Goal: Transaction & Acquisition: Obtain resource

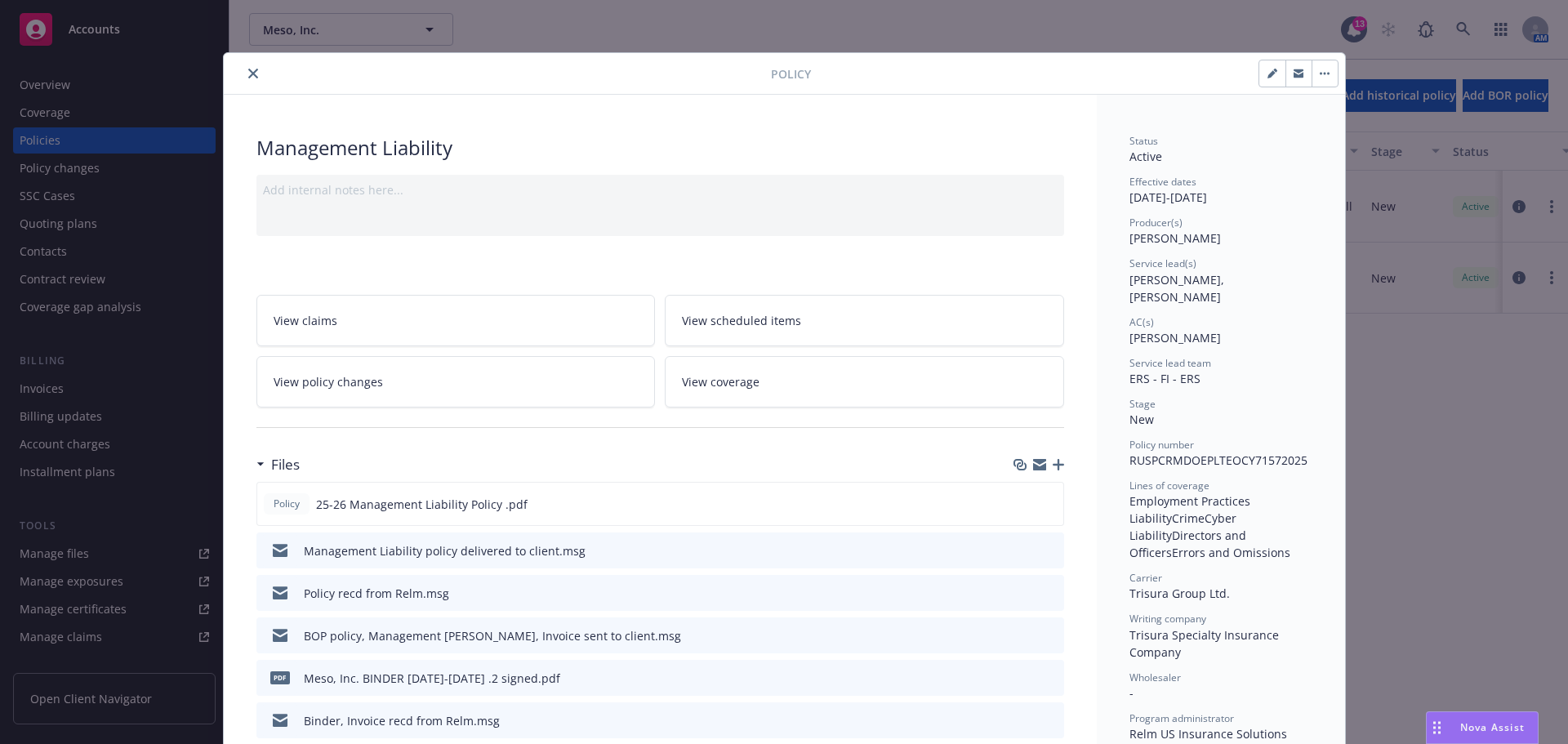
click at [248, 73] on icon "close" at bounding box center [253, 73] width 10 height 10
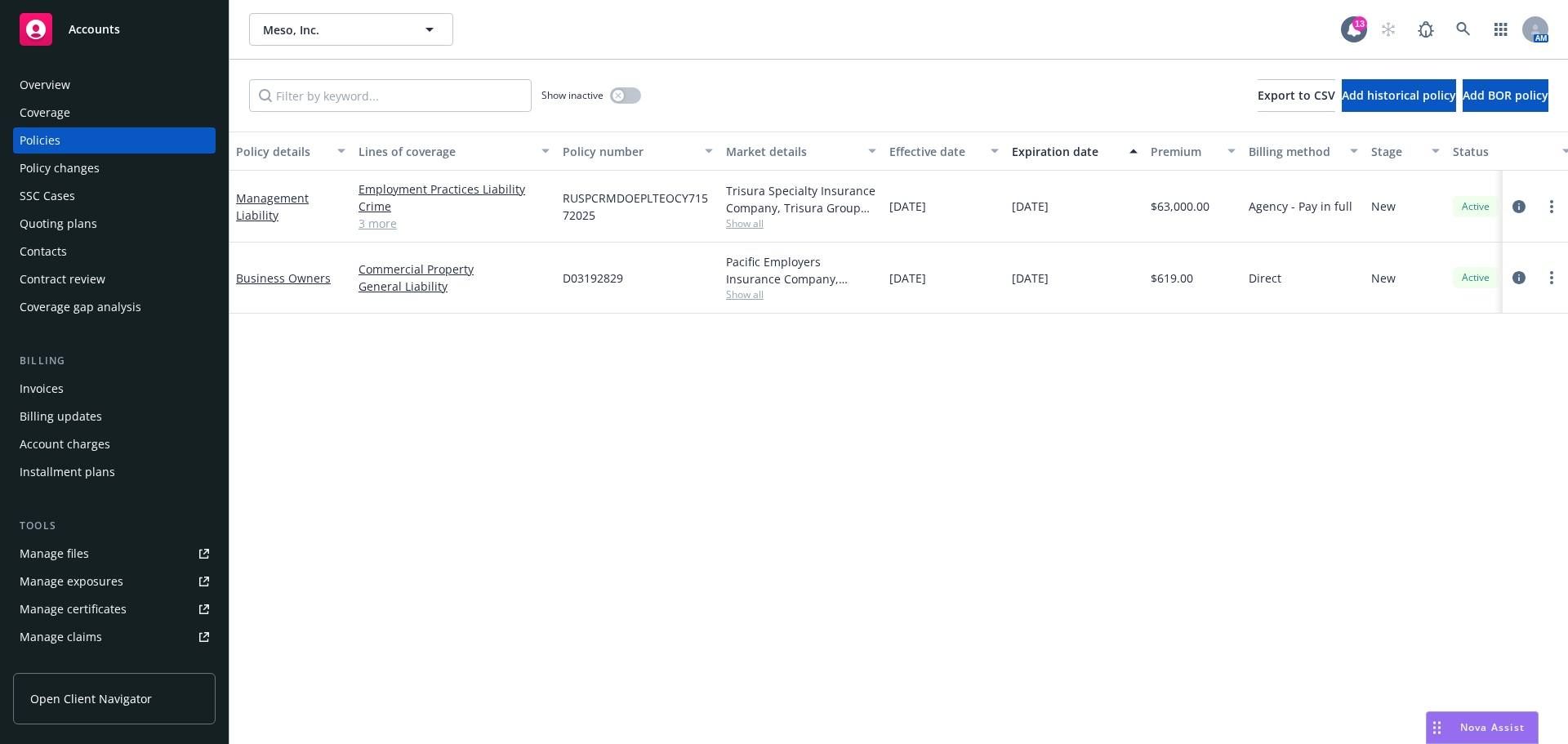
click at [87, 21] on div "Accounts" at bounding box center [115, 30] width 190 height 33
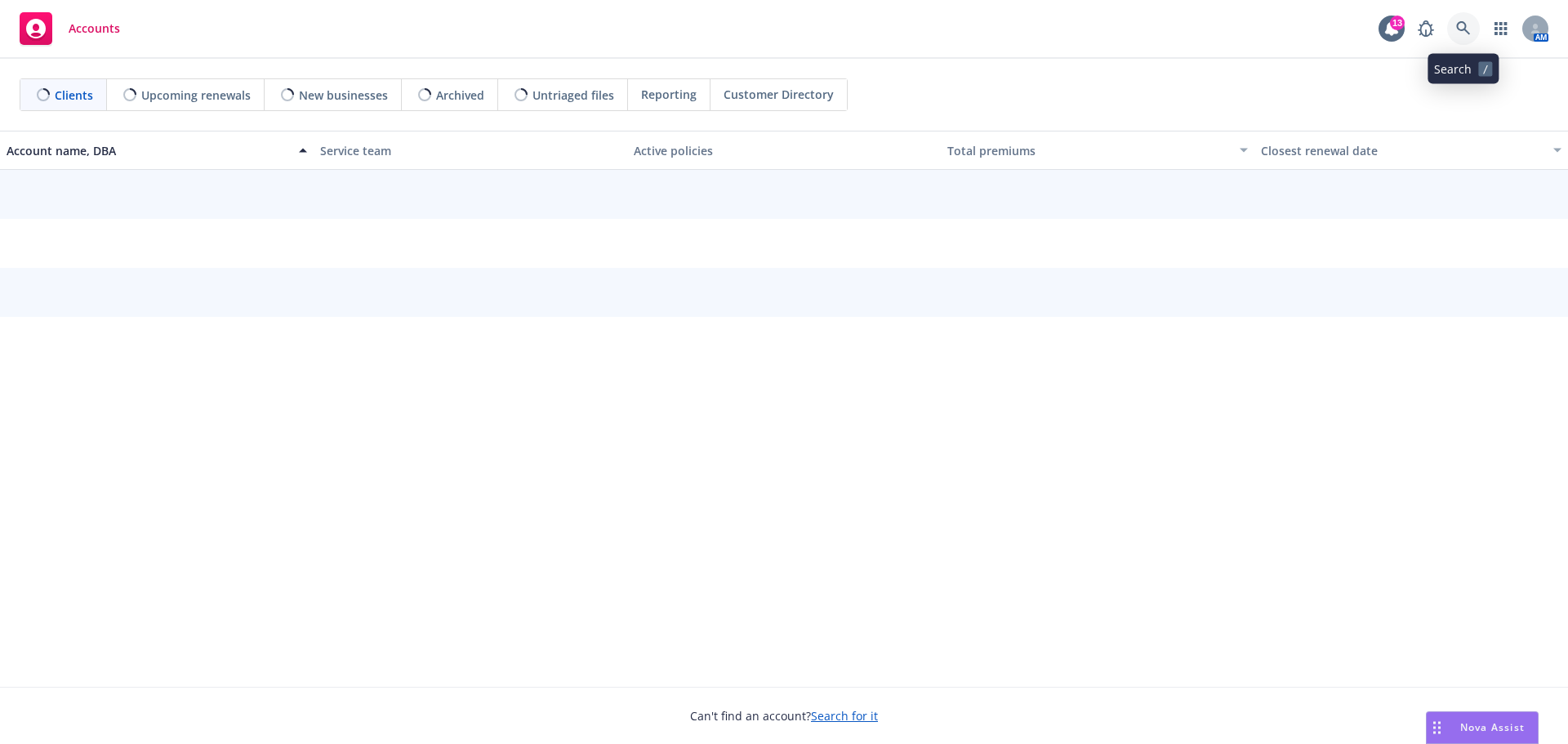
click at [1462, 25] on icon at bounding box center [1463, 29] width 15 height 15
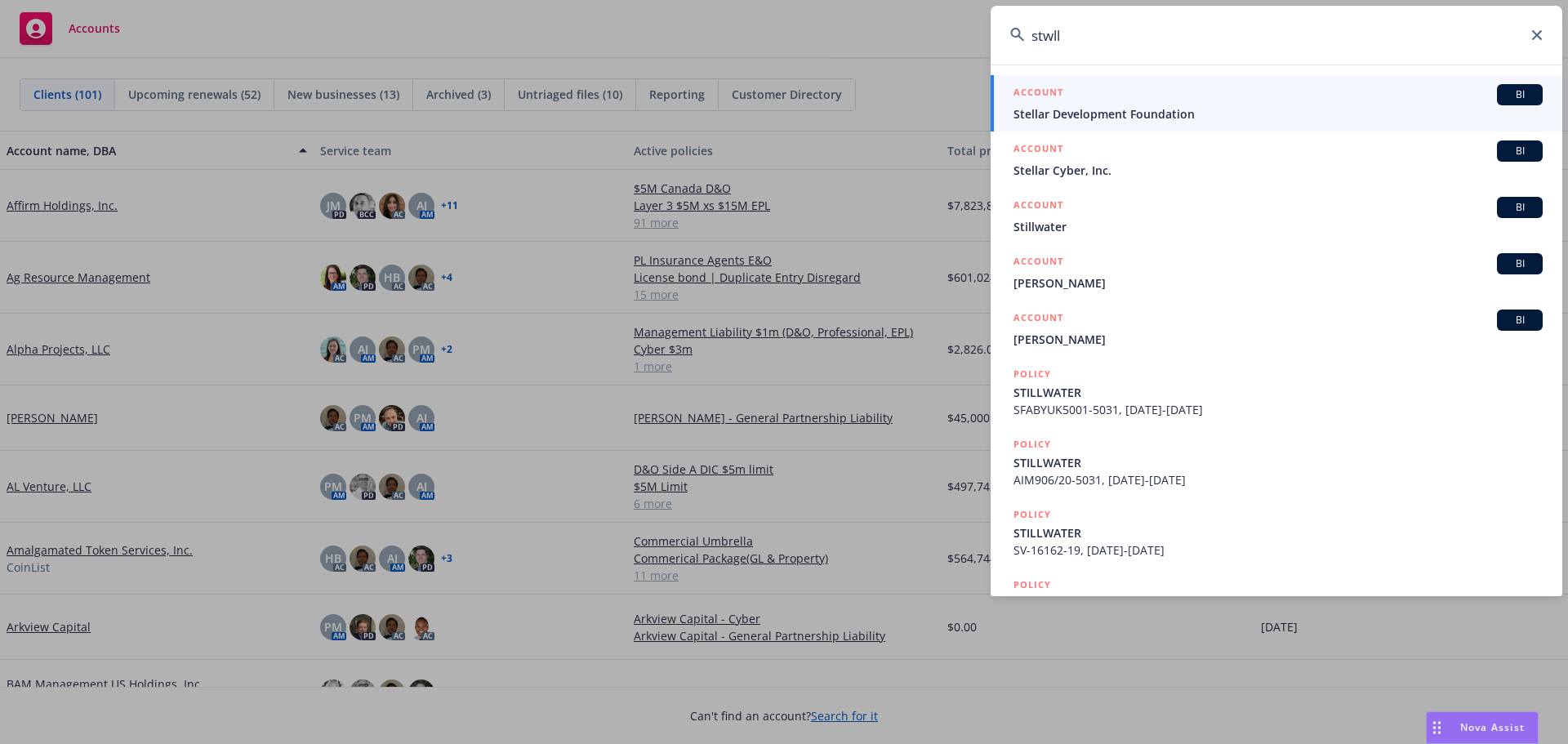
type input "stwll"
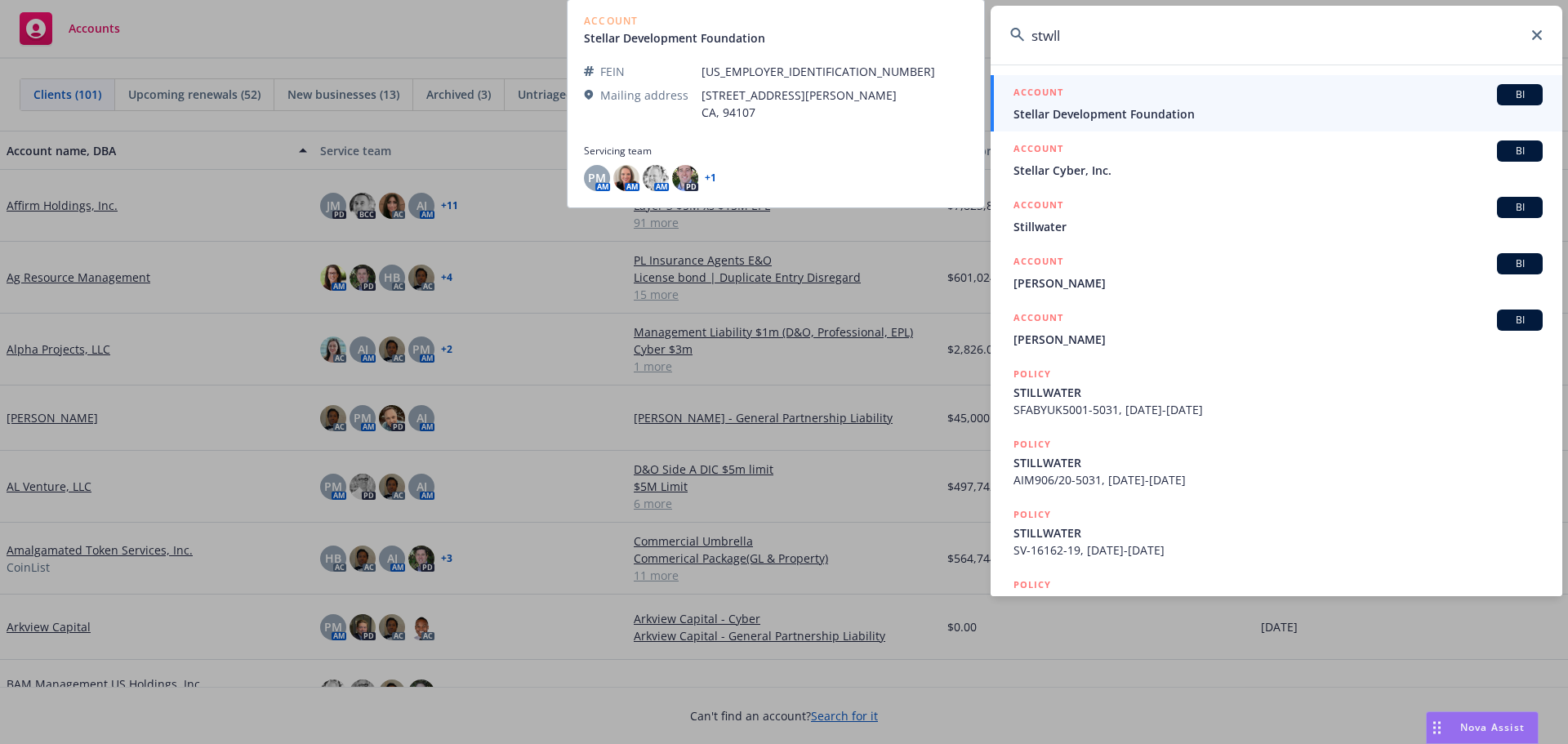
click at [1142, 103] on div "ACCOUNT BI" at bounding box center [1278, 95] width 530 height 21
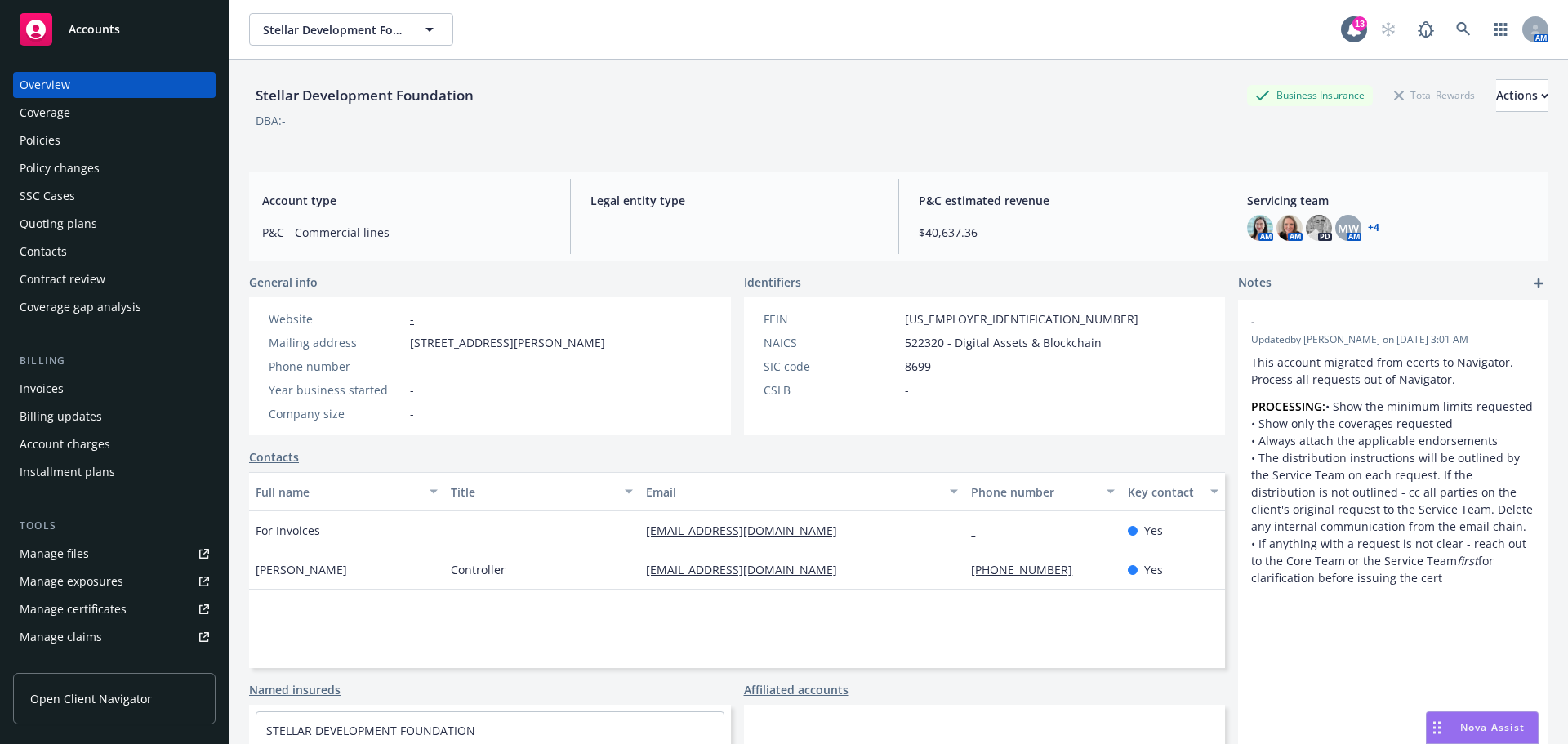
click at [64, 222] on div "Quoting plans" at bounding box center [59, 224] width 78 height 26
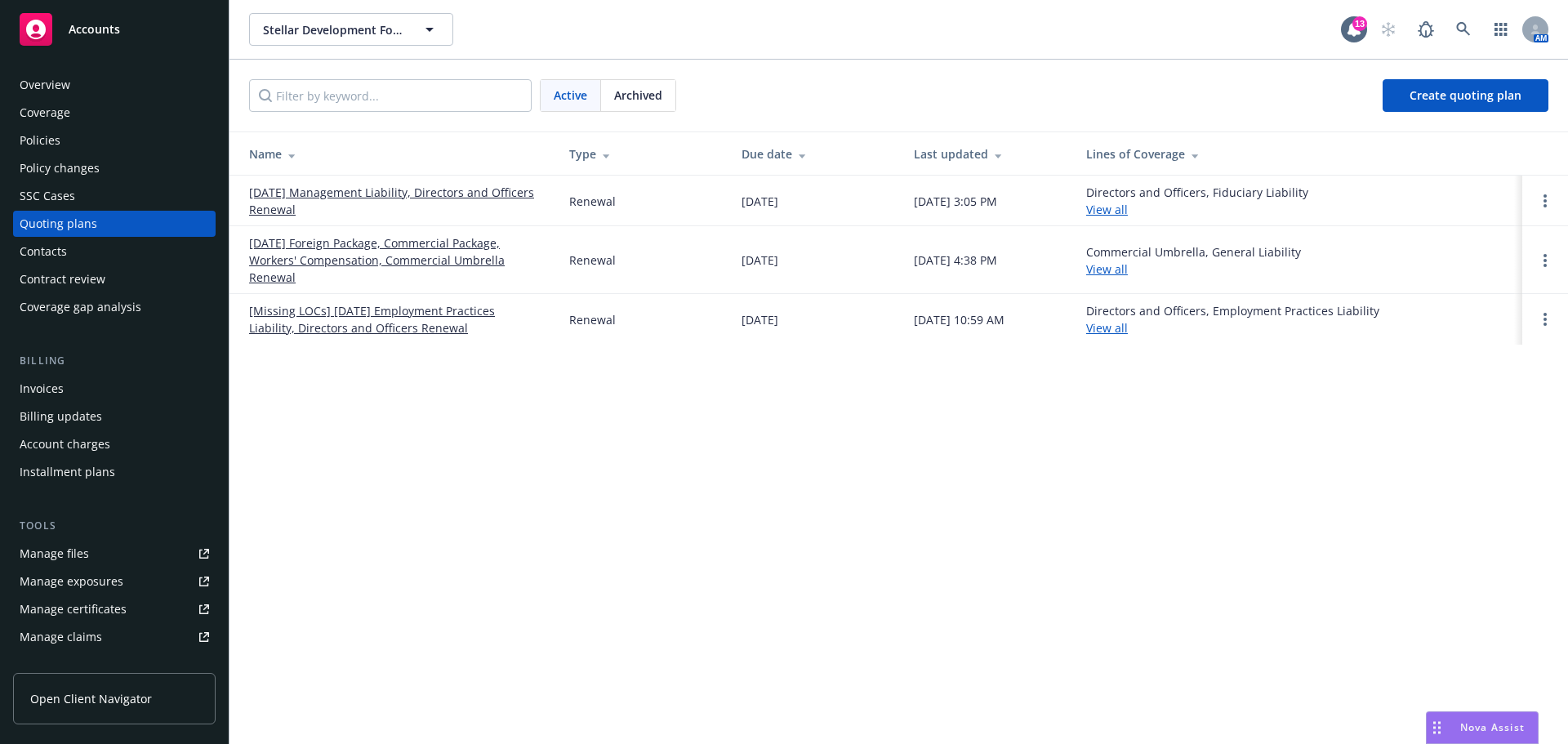
click at [368, 195] on link "[DATE] Management Liability, Directors and Officers Renewal" at bounding box center [396, 201] width 294 height 35
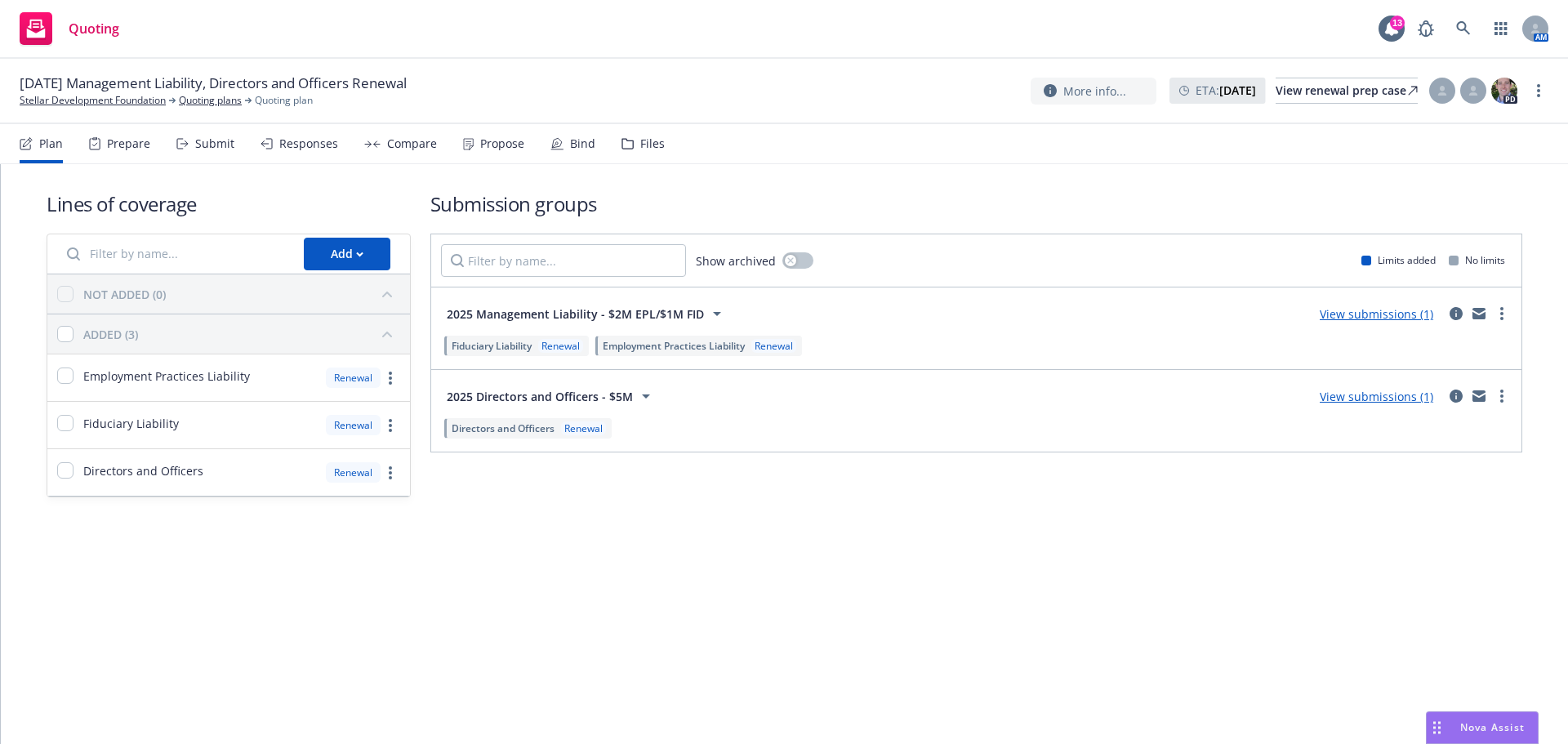
click at [1372, 398] on link "View submissions (1)" at bounding box center [1377, 396] width 114 height 16
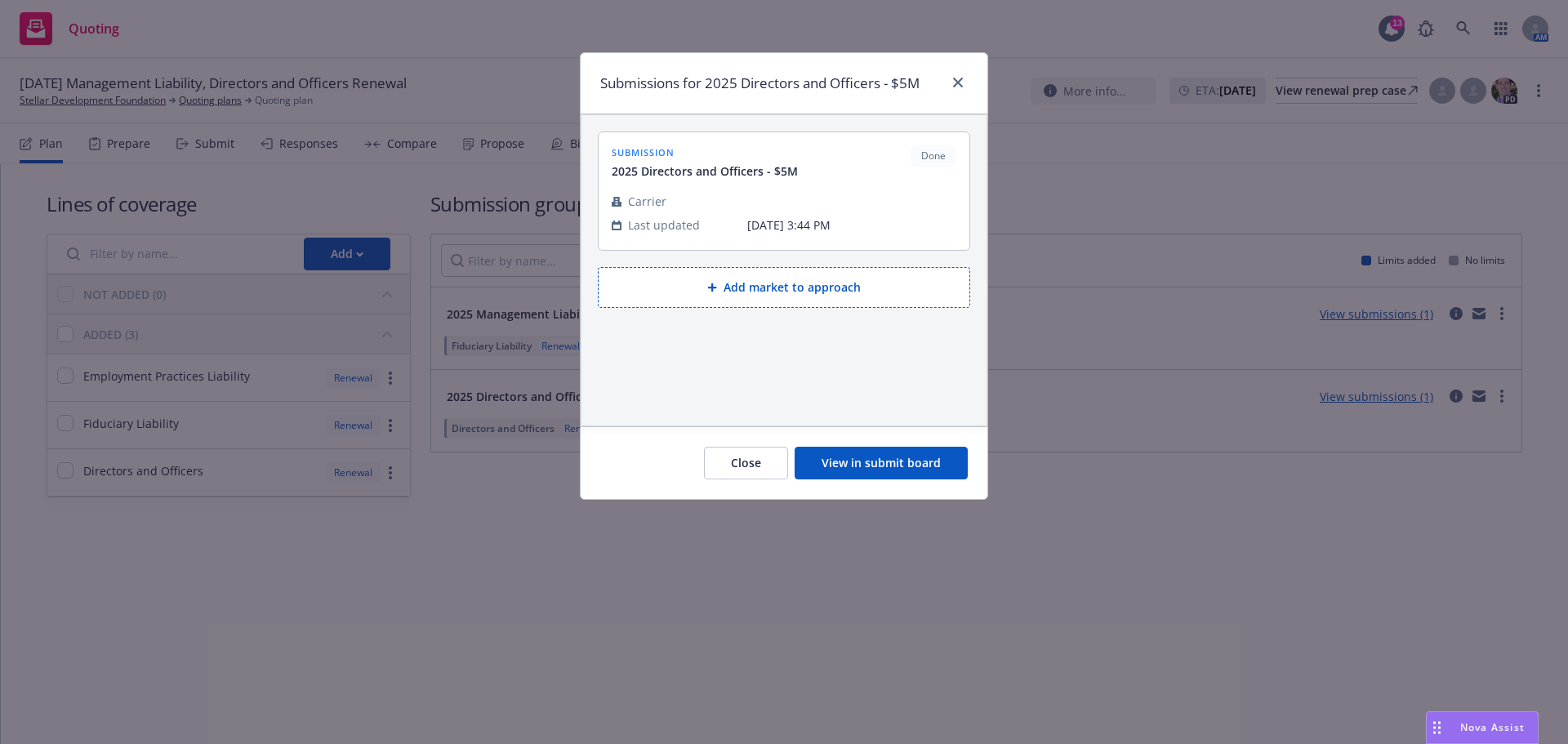
click at [892, 467] on button "View in submit board" at bounding box center [881, 464] width 173 height 33
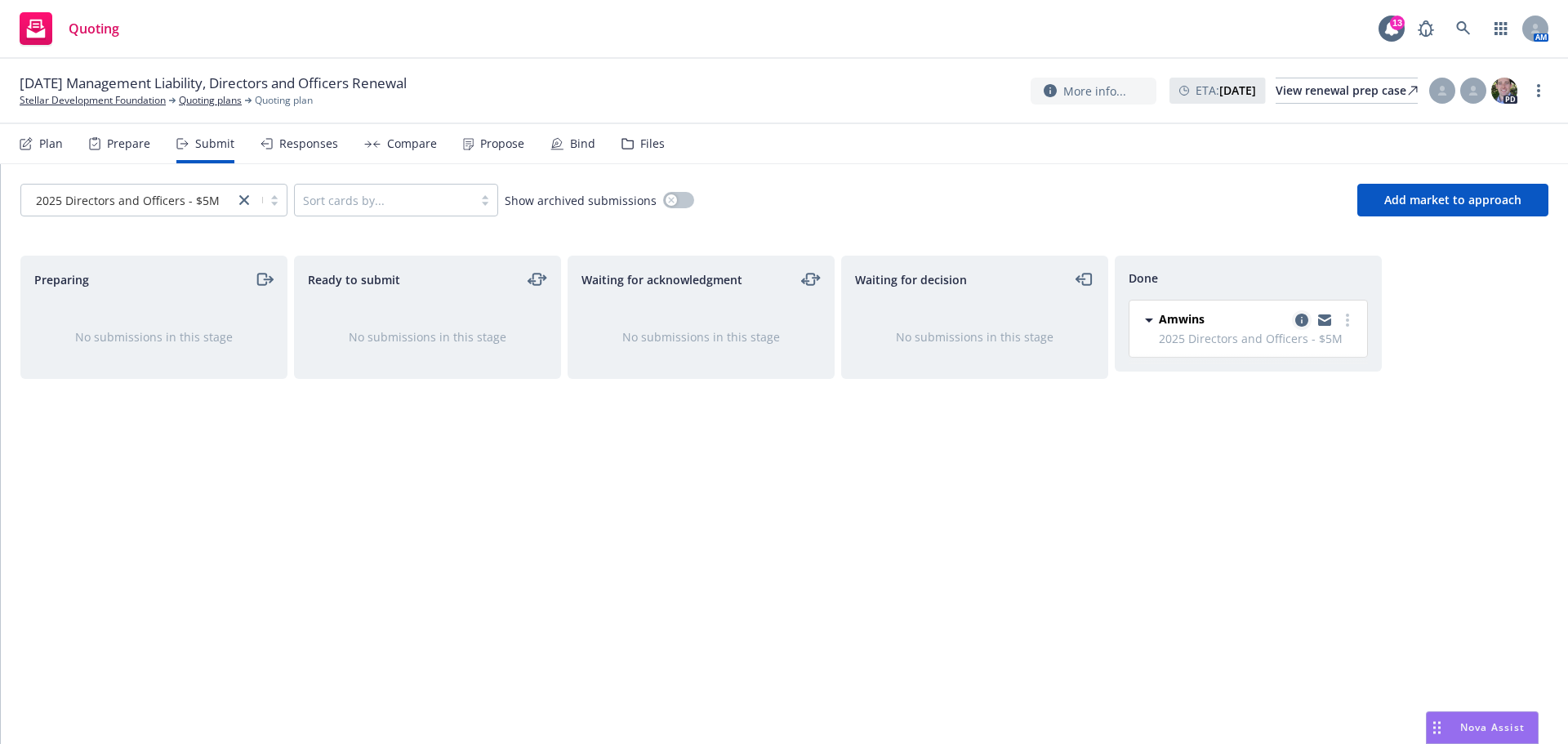
click at [1305, 321] on icon "copy logging email" at bounding box center [1302, 320] width 13 height 13
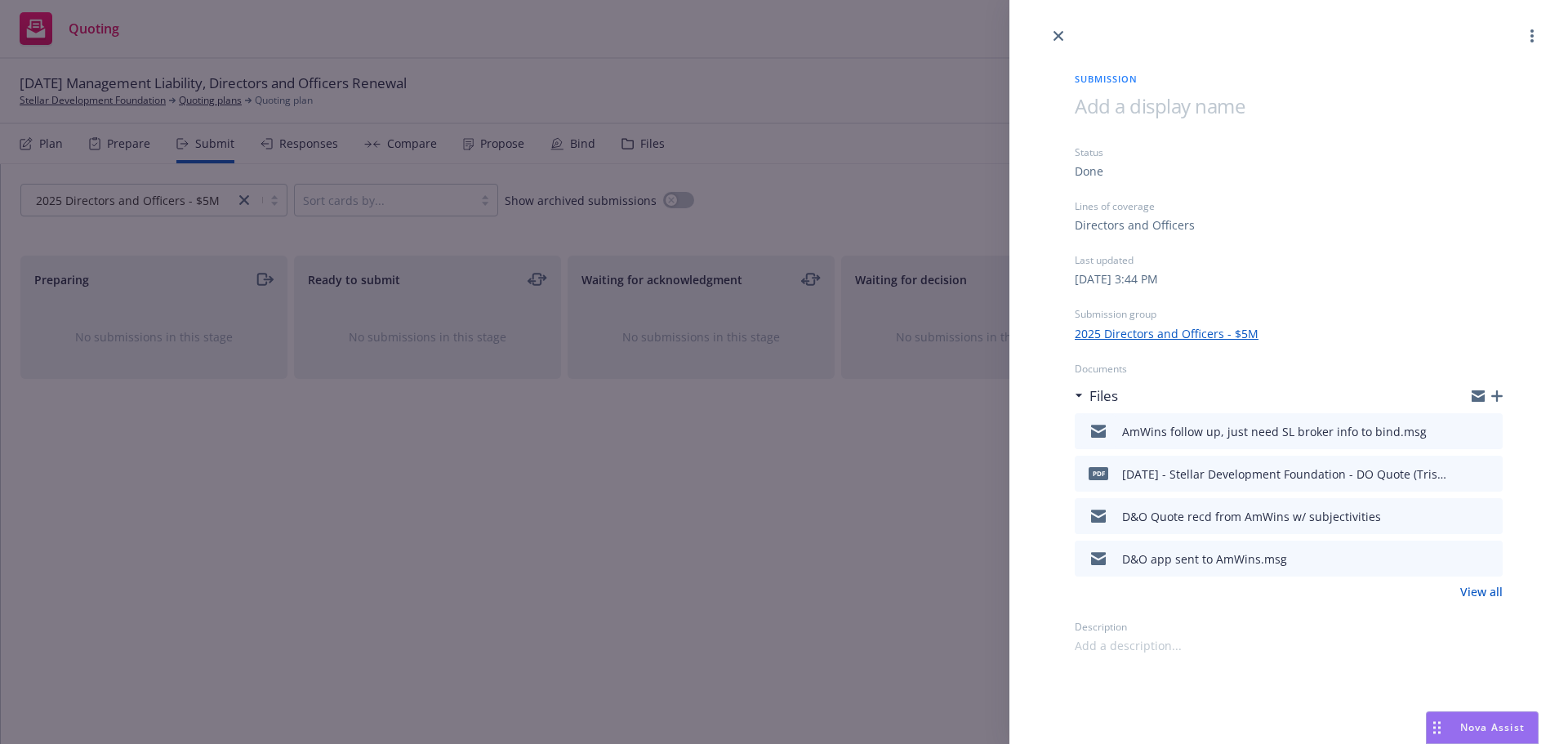
click at [1463, 559] on icon "download file" at bounding box center [1460, 557] width 13 height 13
click at [1056, 36] on link "close" at bounding box center [1058, 36] width 20 height 20
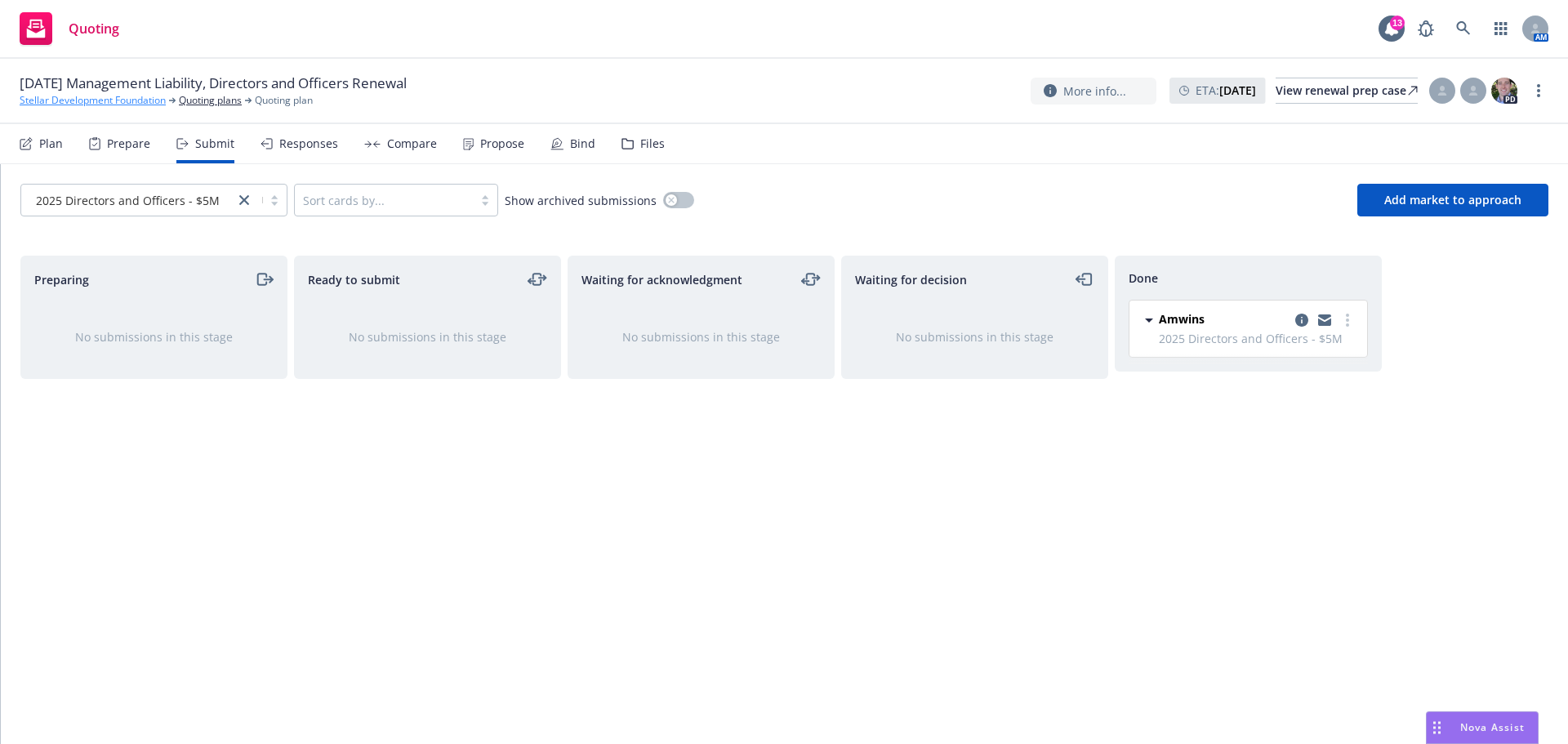
click at [106, 97] on link "Stellar Development Foundation" at bounding box center [92, 101] width 146 height 15
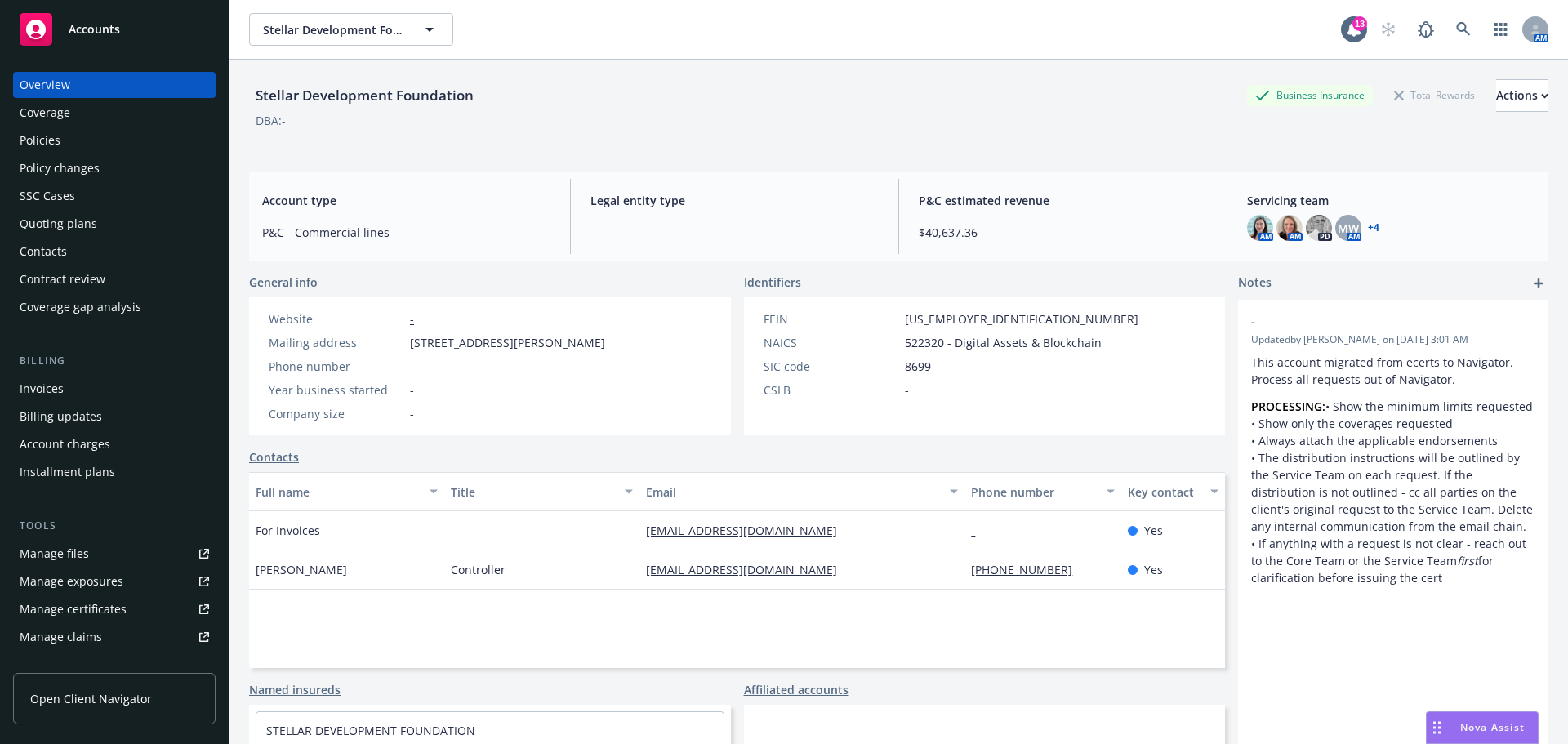
click at [61, 247] on div "Contacts" at bounding box center [43, 252] width 47 height 26
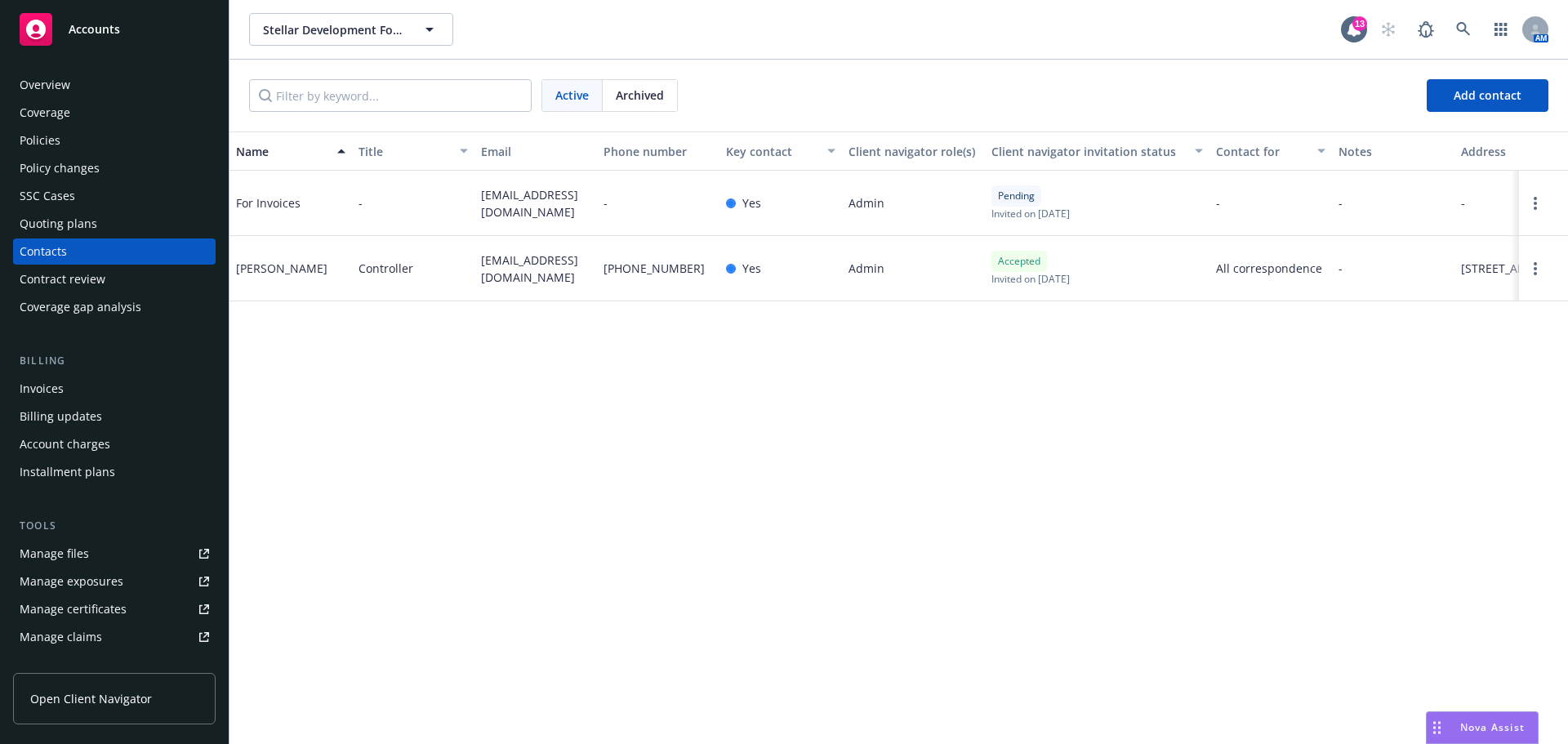
click at [34, 90] on div "Overview" at bounding box center [45, 85] width 50 height 26
